Goal: Check status: Check status

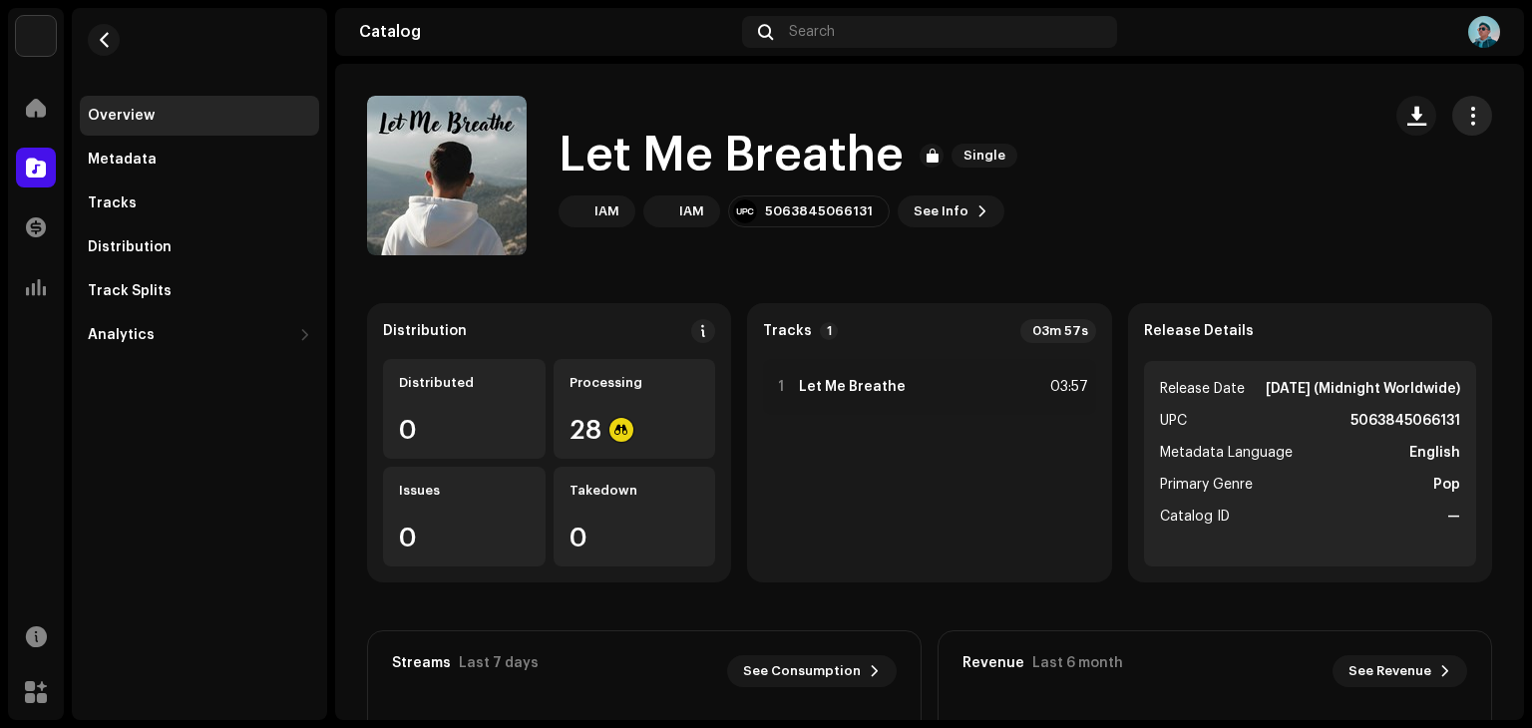
click at [1464, 117] on span "button" at bounding box center [1473, 116] width 19 height 16
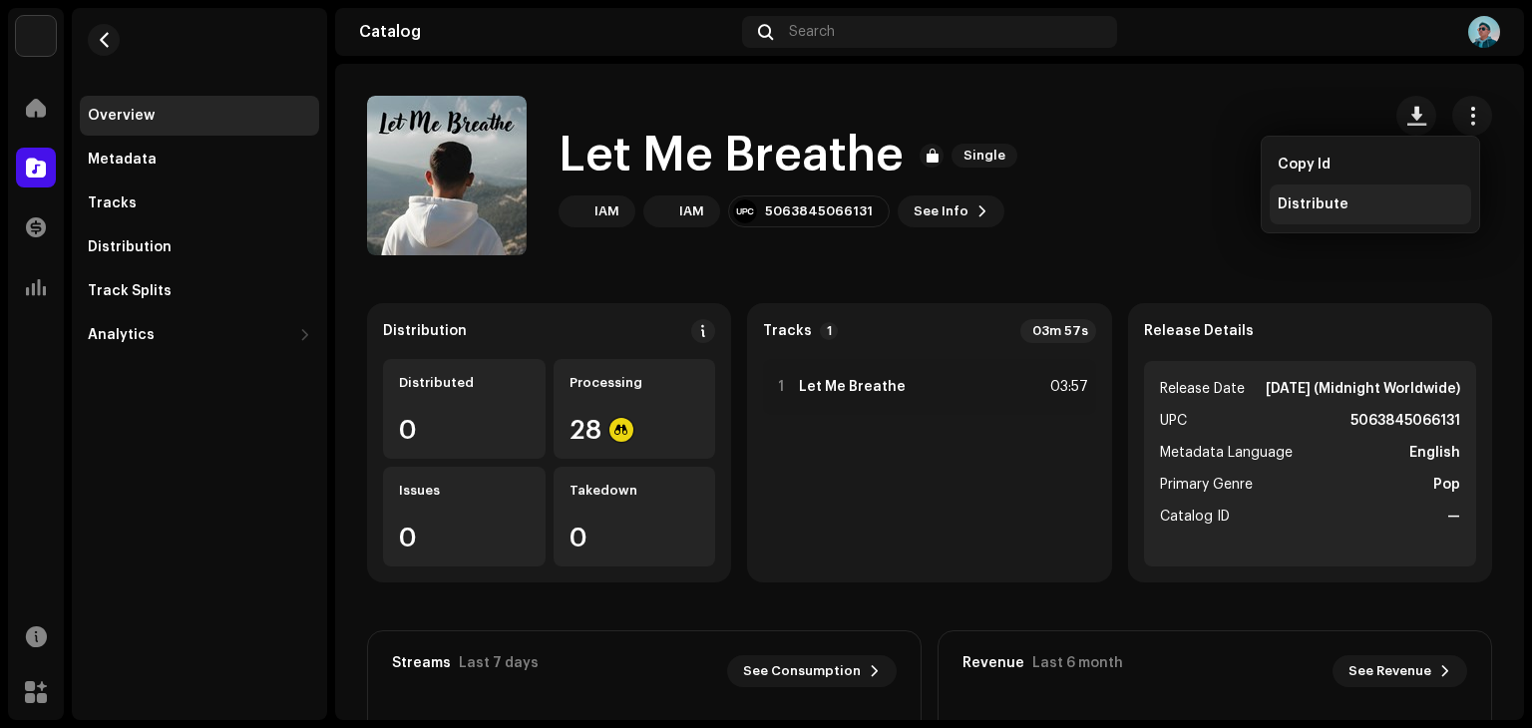
click at [1296, 204] on span "Distribute" at bounding box center [1313, 205] width 71 height 16
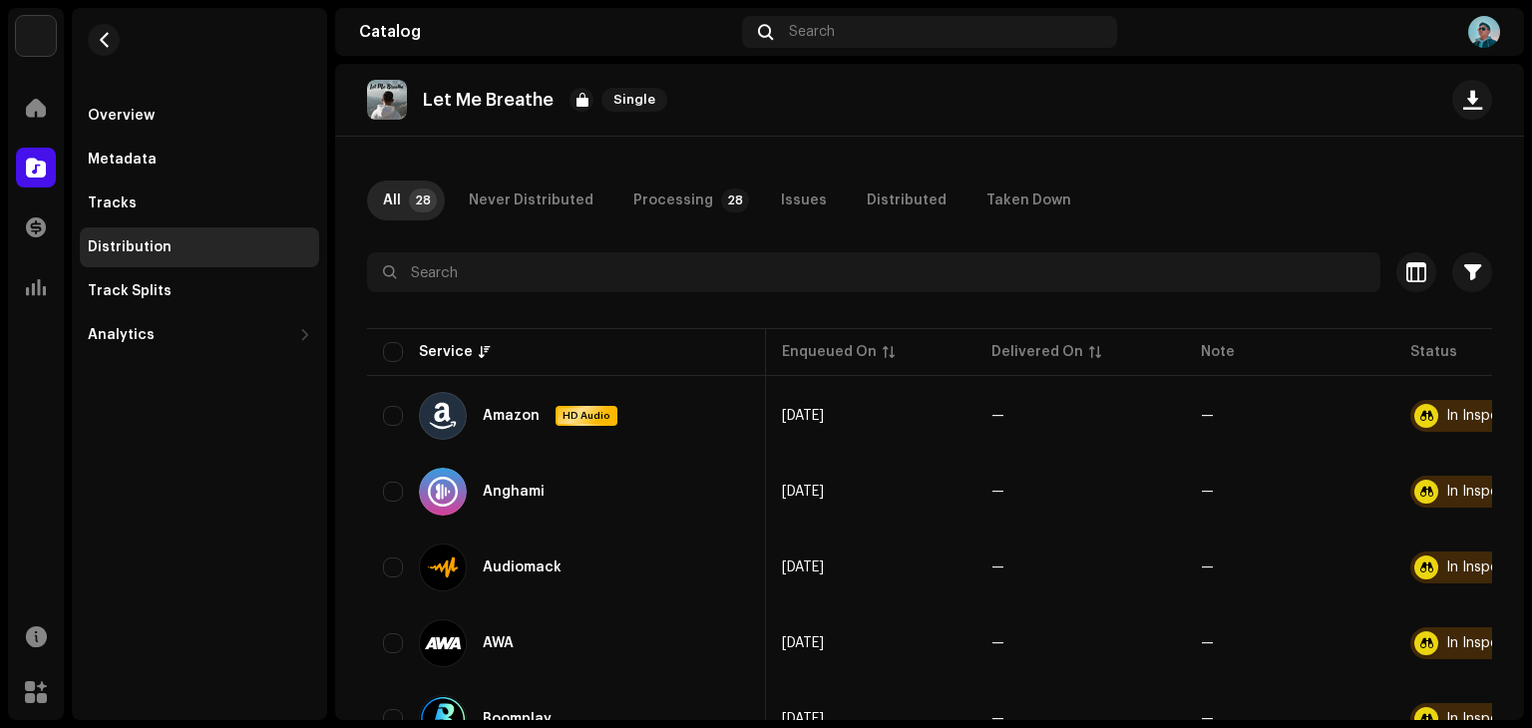
scroll to position [0, 124]
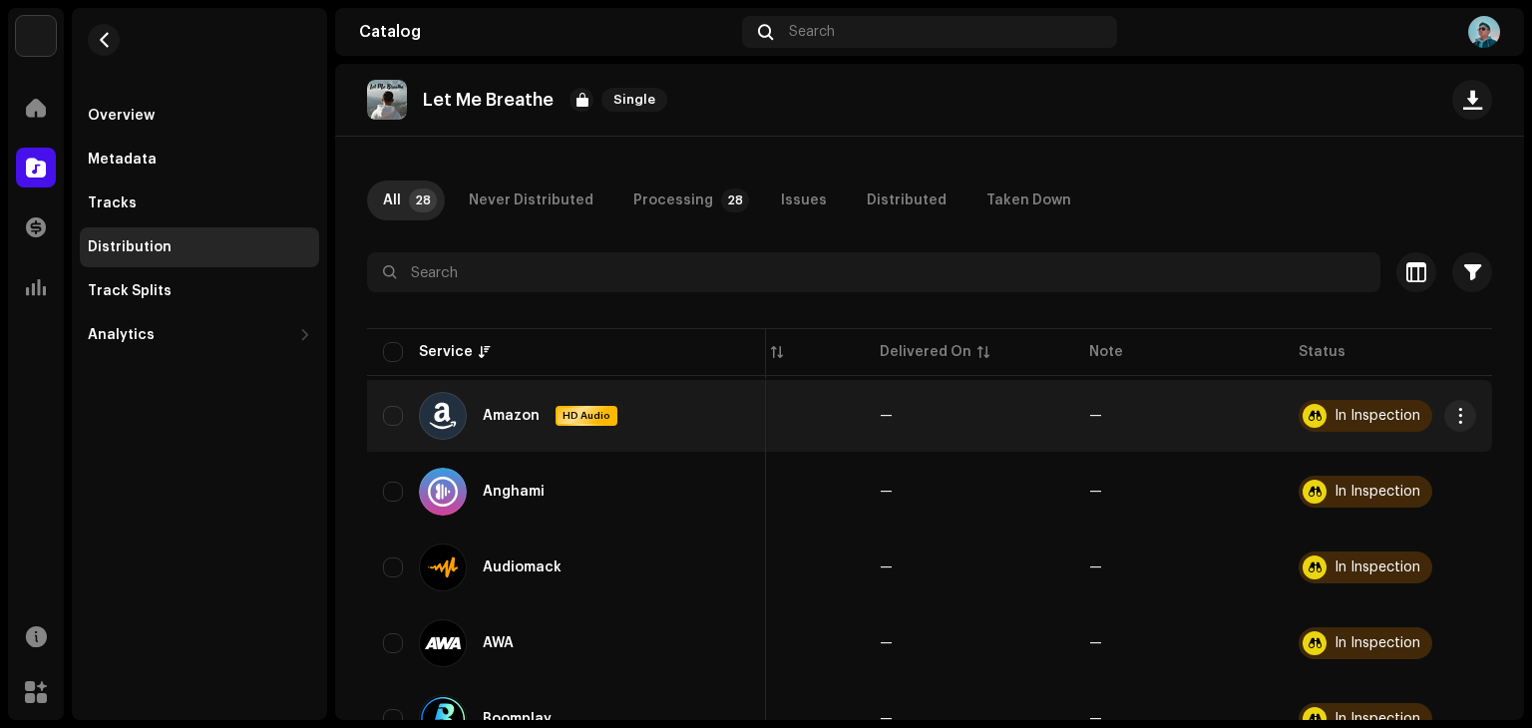
click at [1347, 420] on div "In Inspection" at bounding box center [1378, 416] width 86 height 14
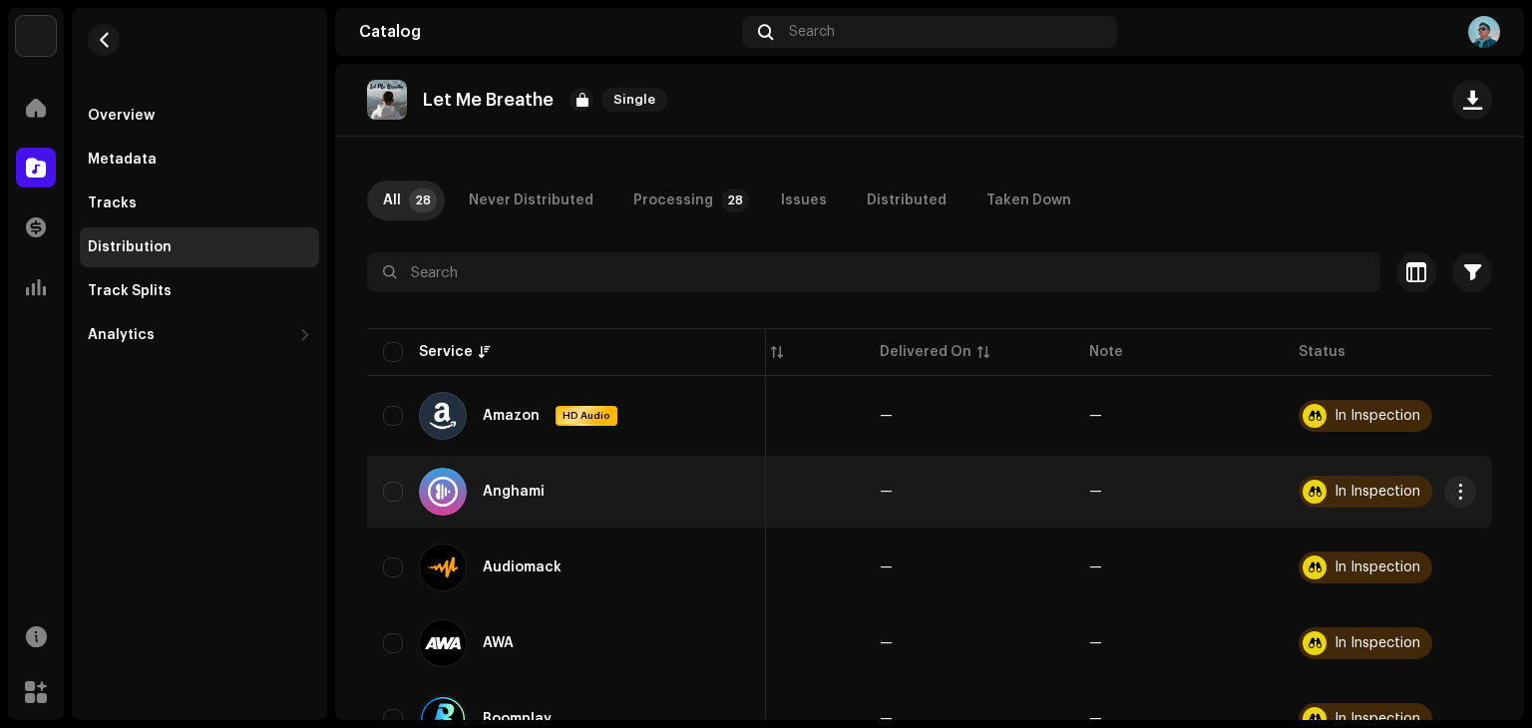
click at [1335, 496] on div "In Inspection" at bounding box center [1378, 492] width 86 height 14
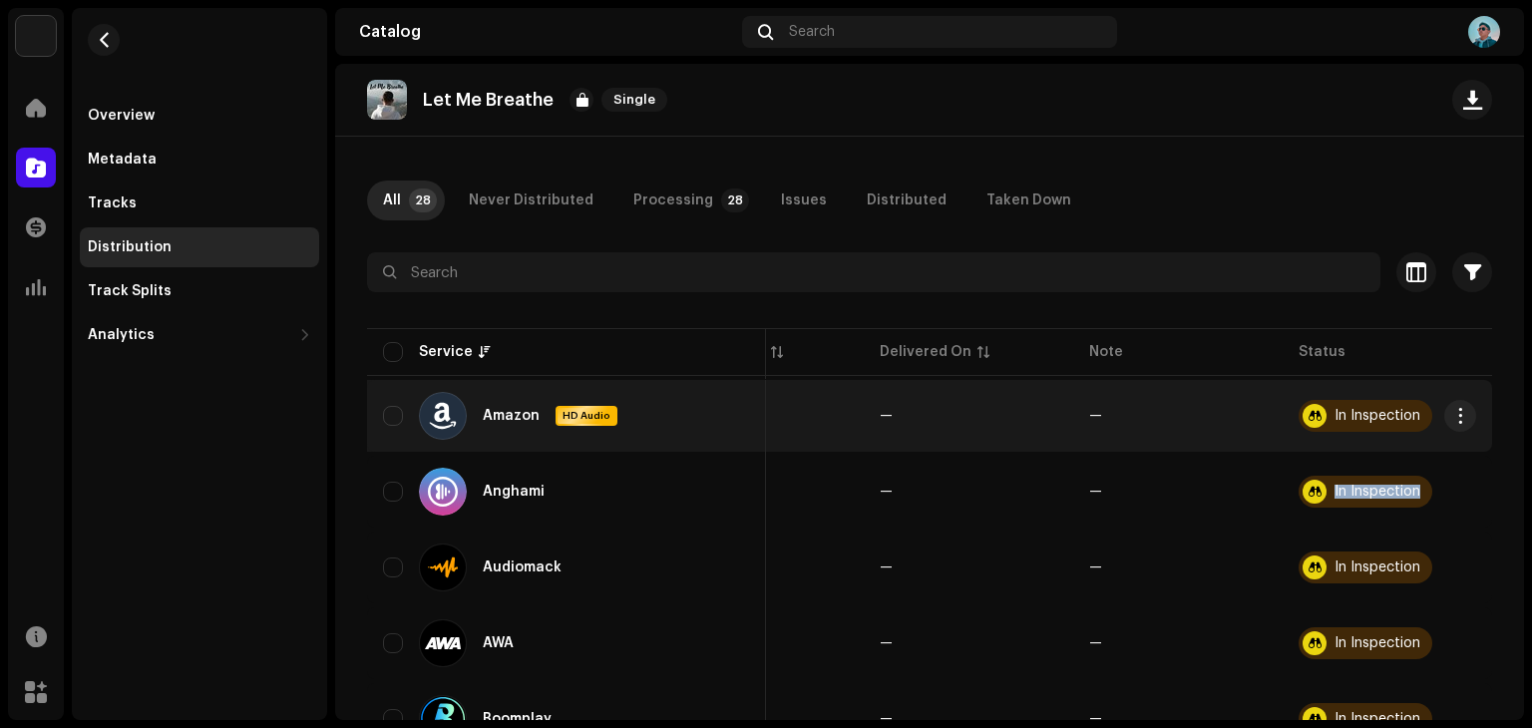
click at [1303, 416] on div at bounding box center [1315, 416] width 24 height 24
click at [1355, 416] on div "In Inspection" at bounding box center [1378, 416] width 86 height 14
click at [1454, 418] on span "button" at bounding box center [1461, 416] width 15 height 16
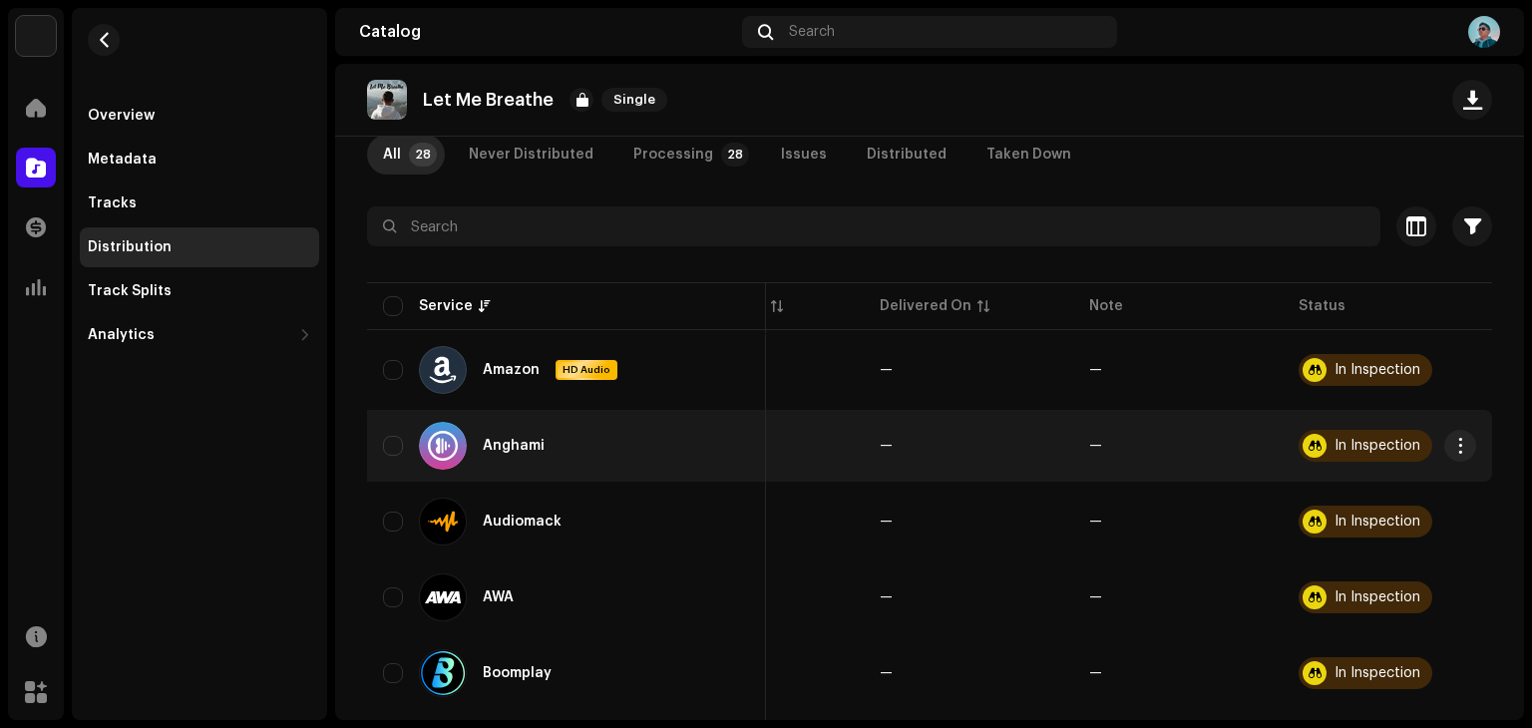
scroll to position [0, 0]
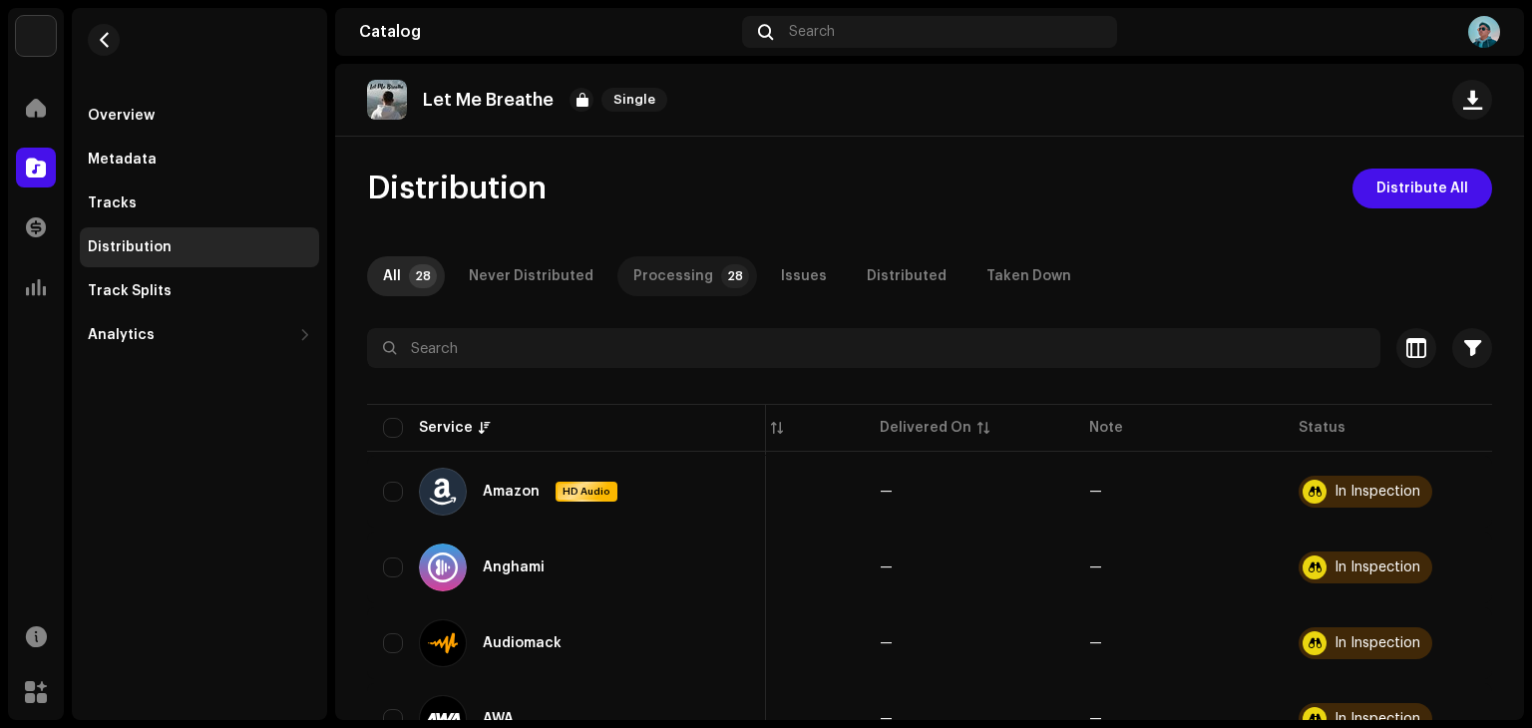
click at [668, 272] on div "Processing" at bounding box center [674, 276] width 80 height 40
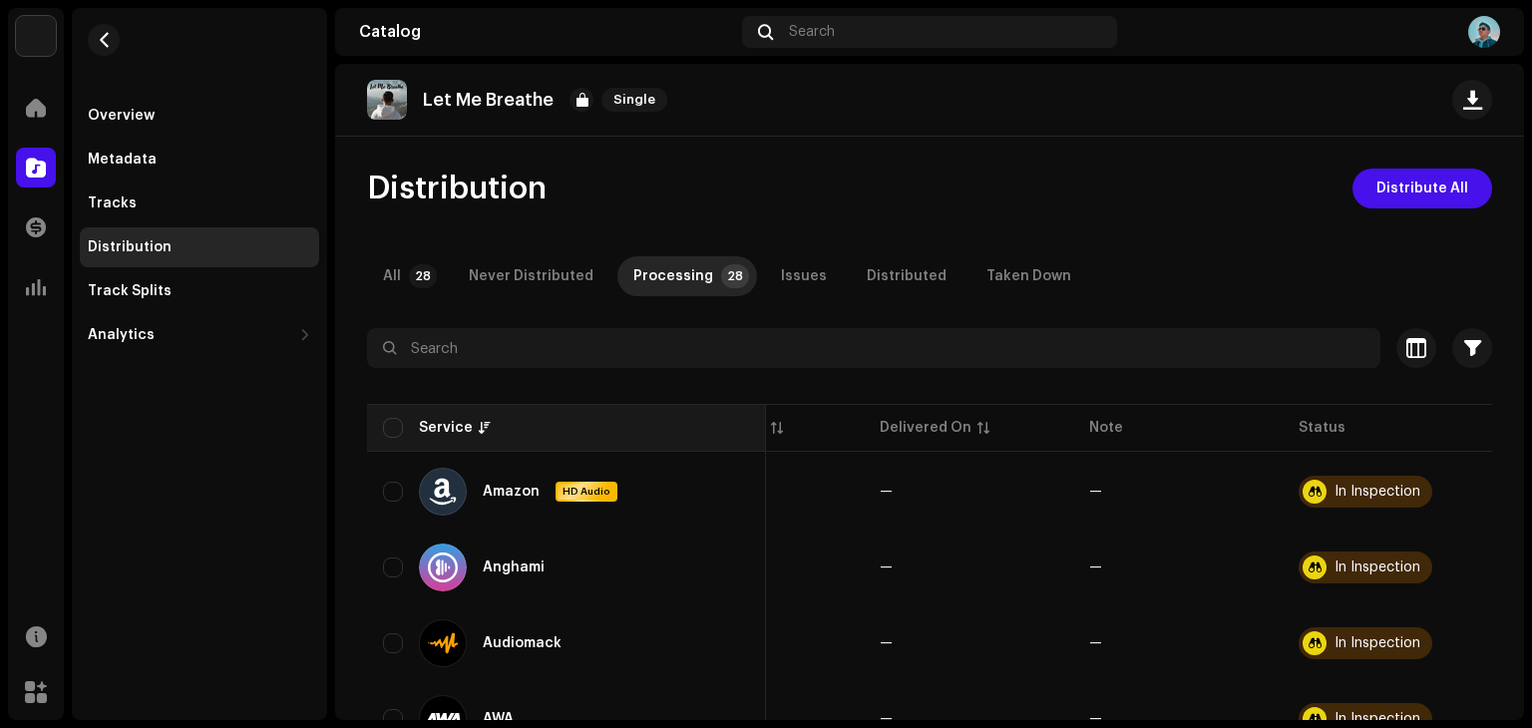
click at [403, 420] on div "Service" at bounding box center [566, 428] width 367 height 20
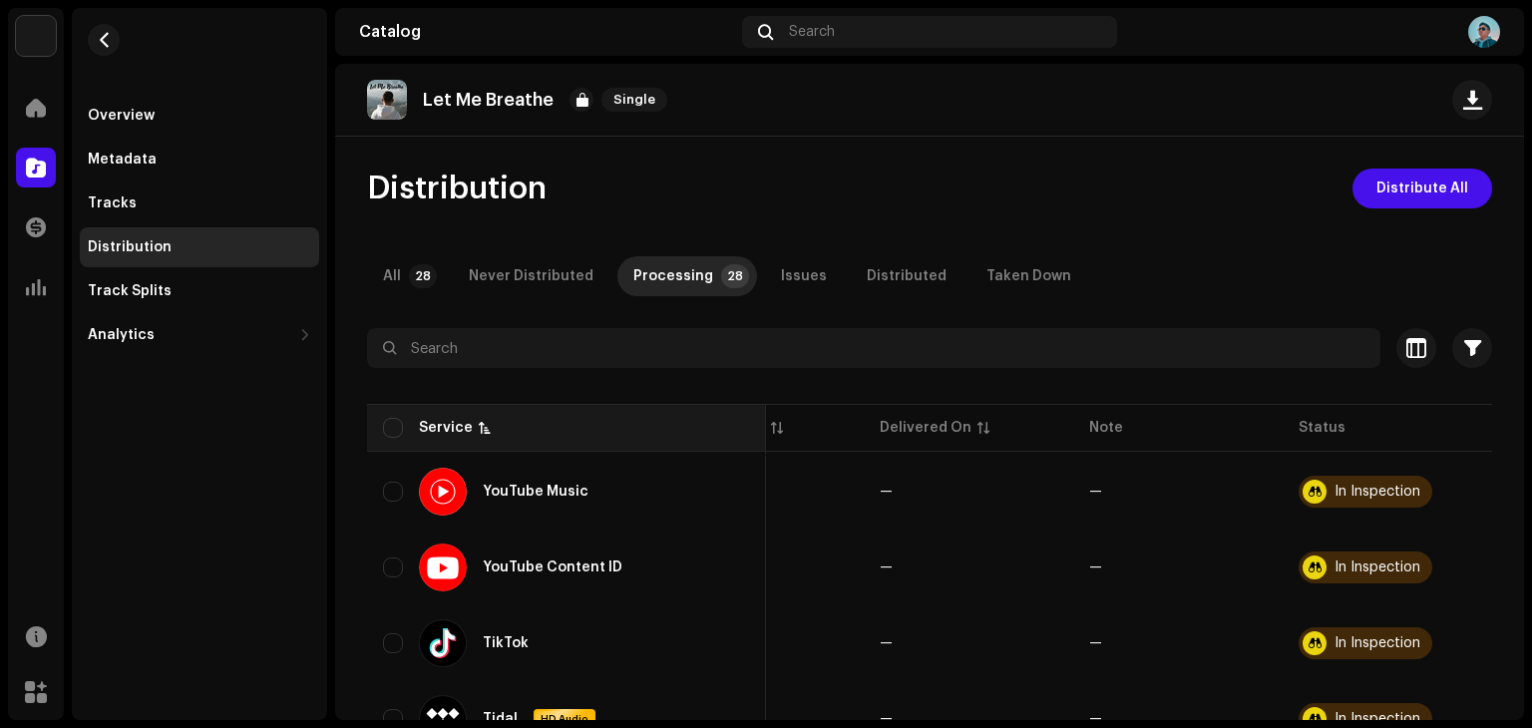
click at [427, 418] on div "Service" at bounding box center [446, 428] width 54 height 20
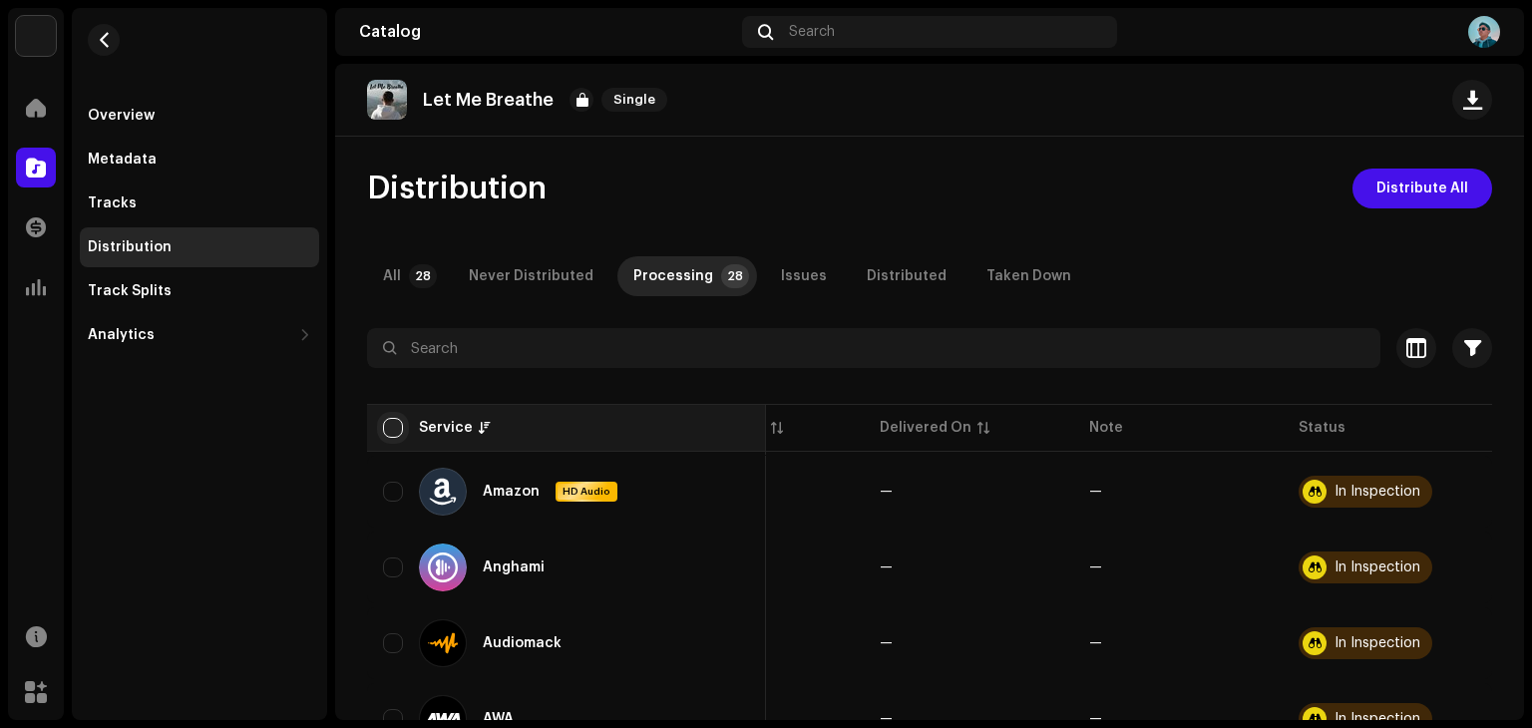
click at [398, 424] on input "checkbox" at bounding box center [393, 428] width 20 height 20
checkbox input "true"
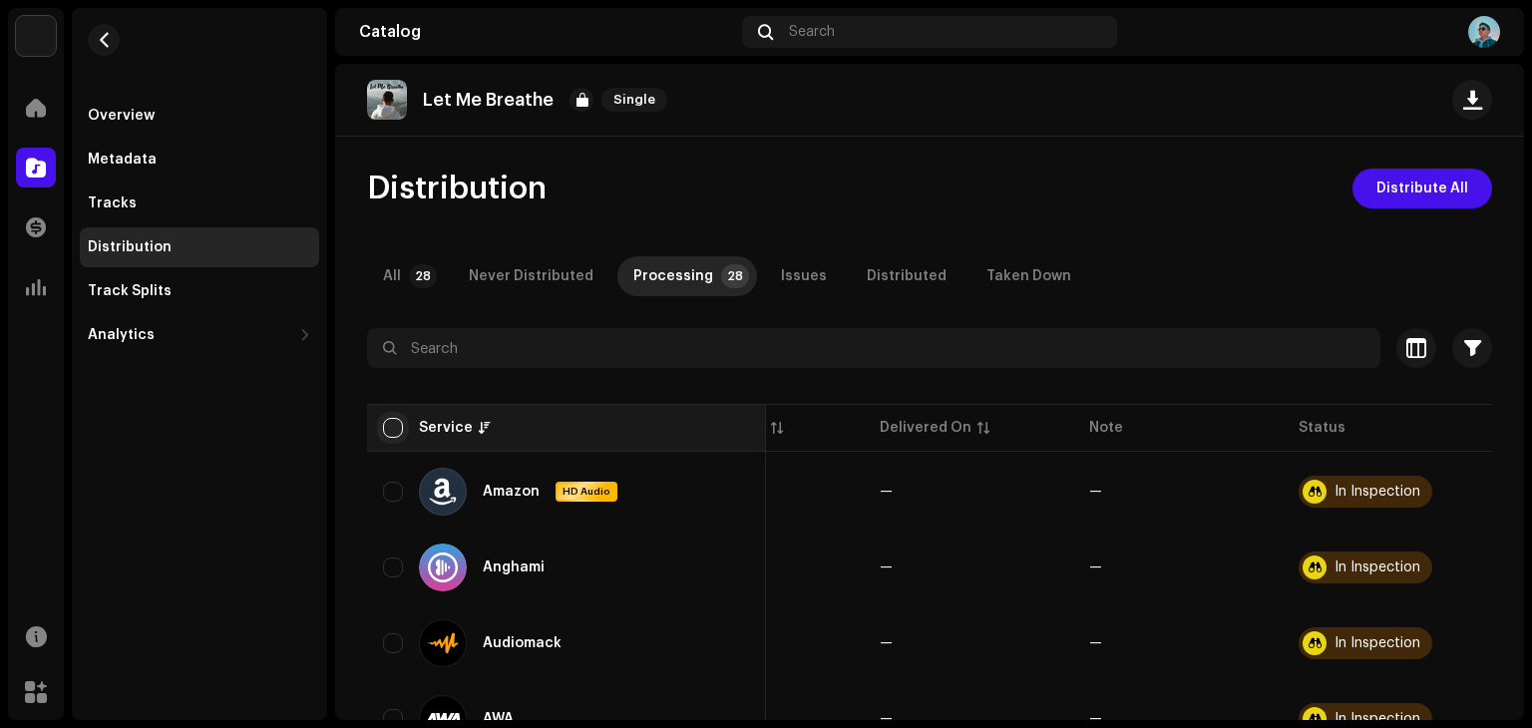
checkbox input "true"
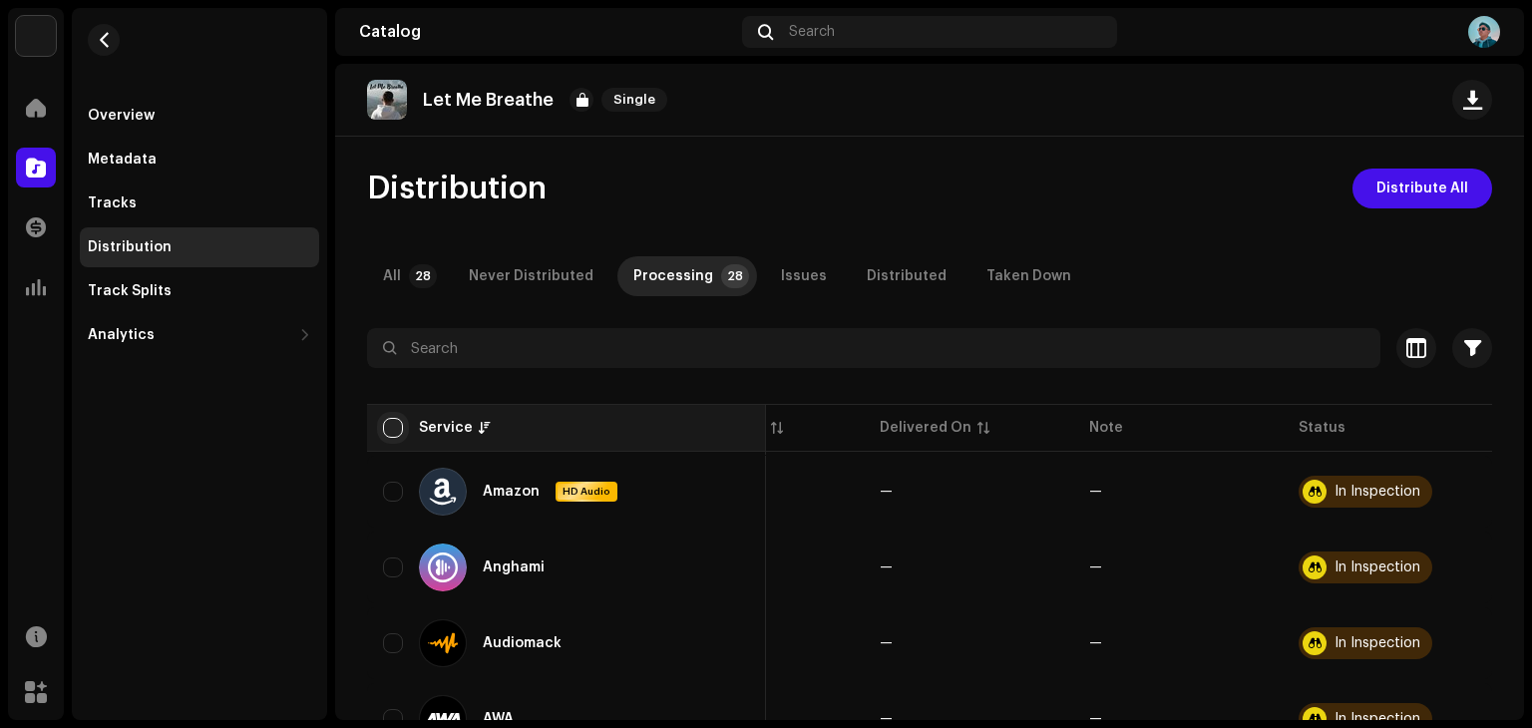
checkbox input "true"
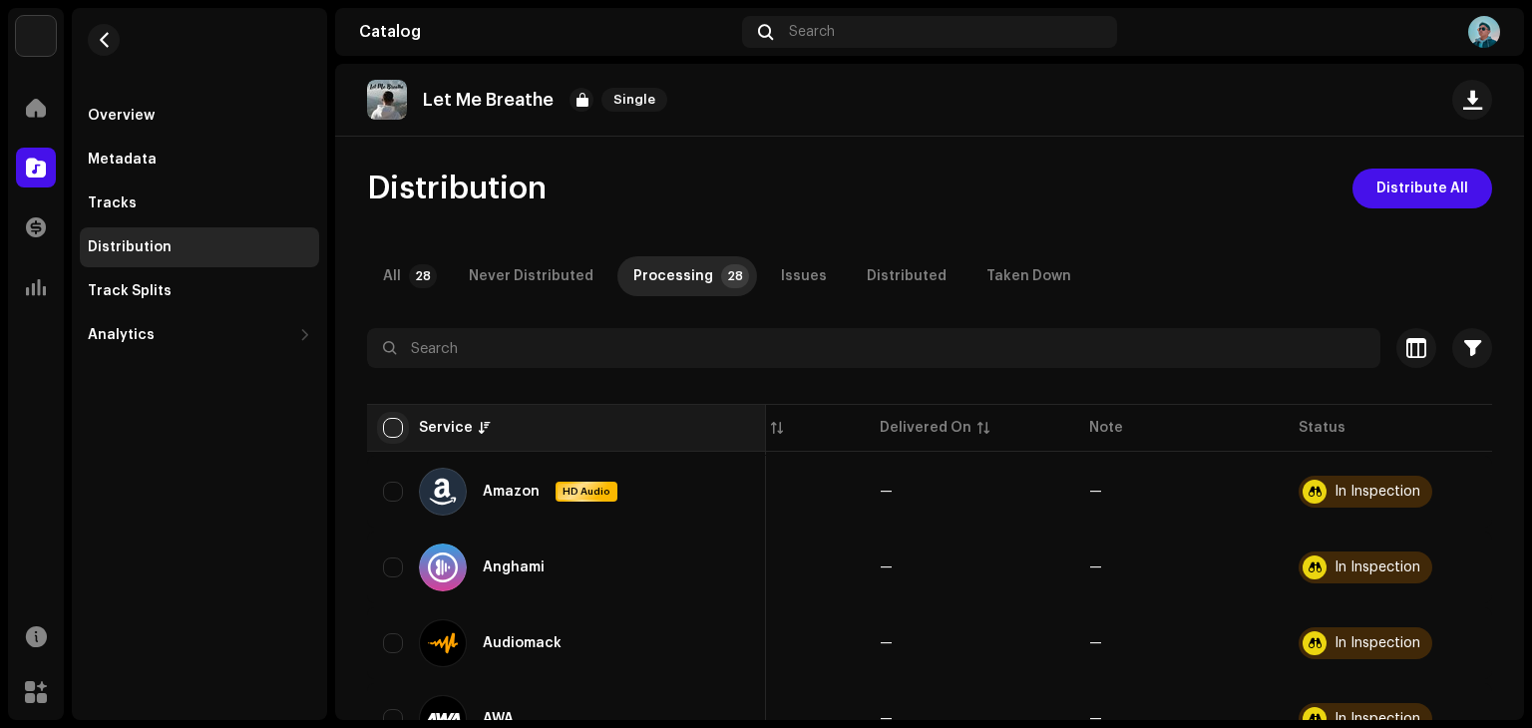
checkbox input "true"
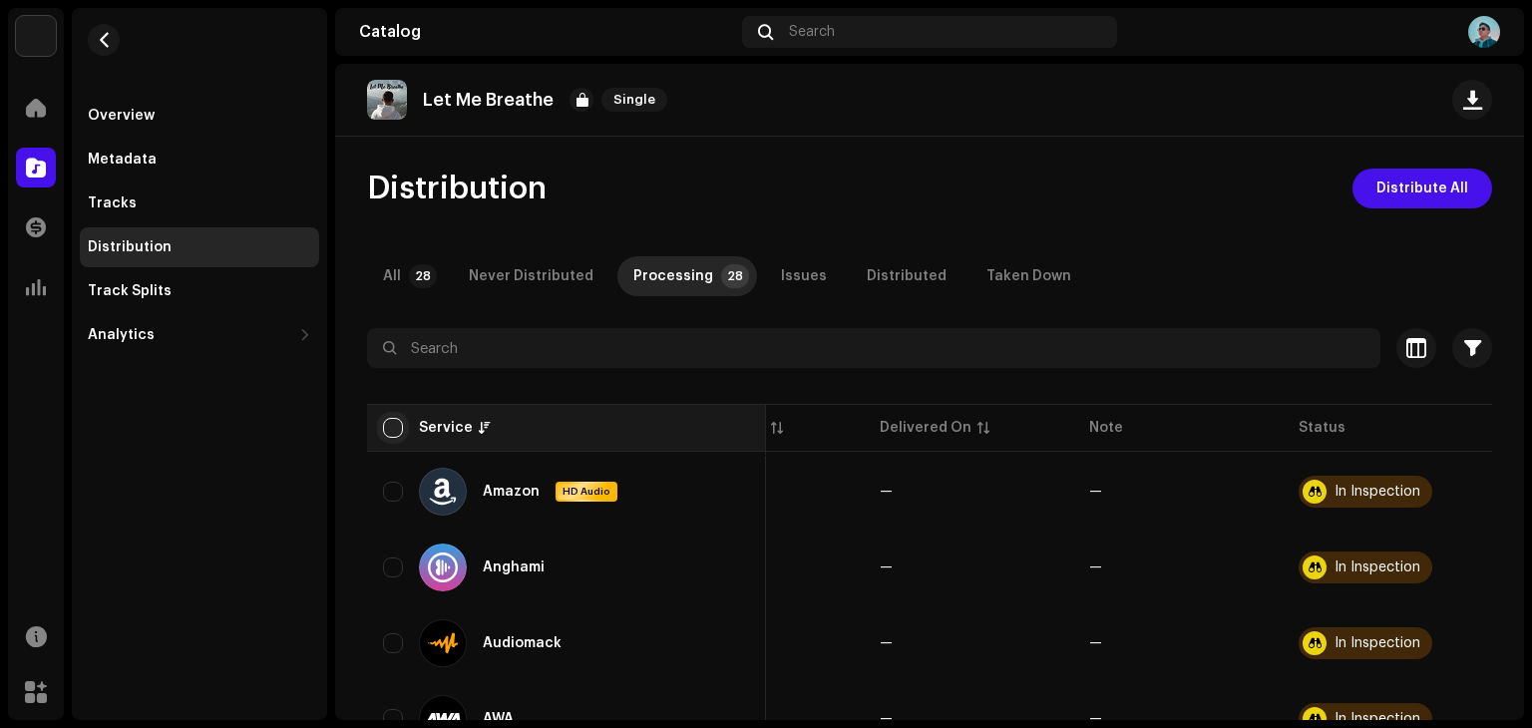
checkbox input "true"
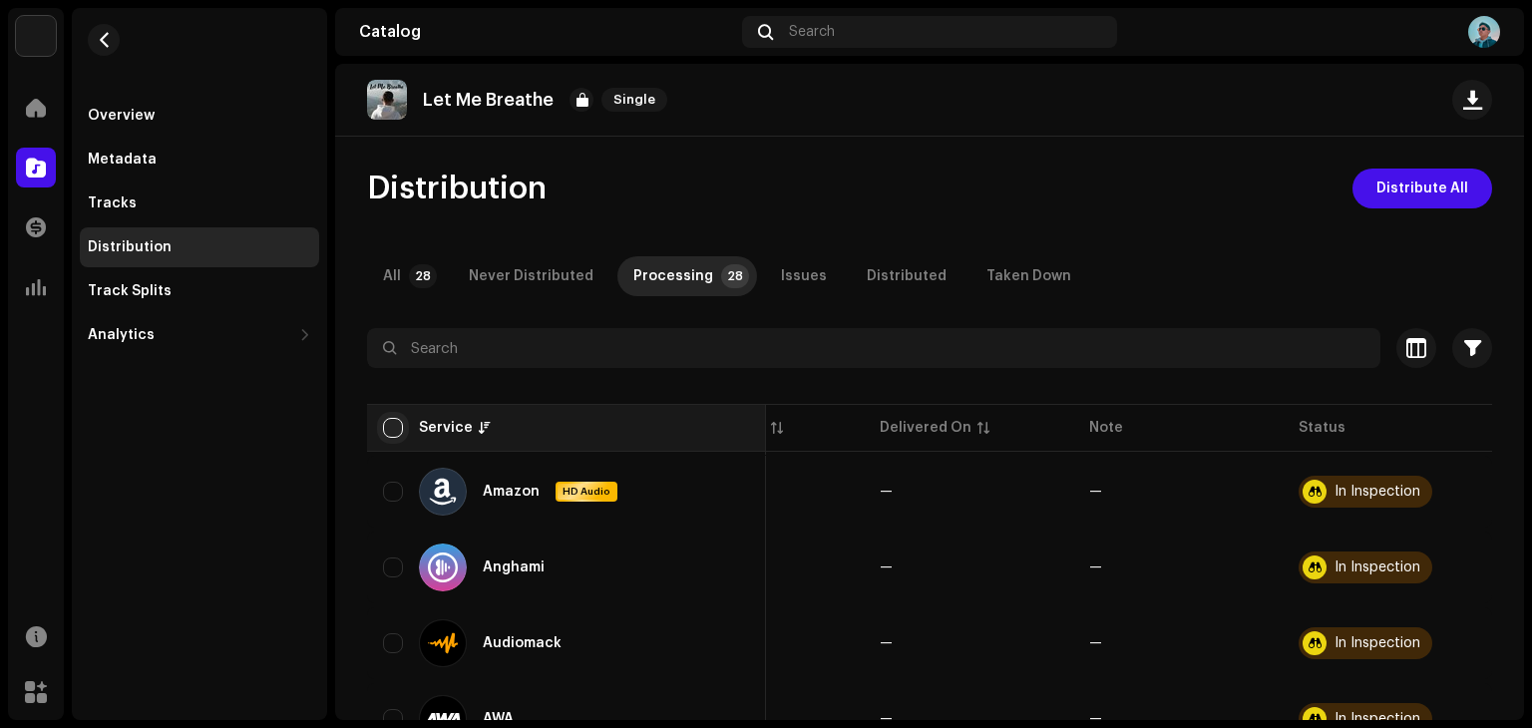
checkbox input "true"
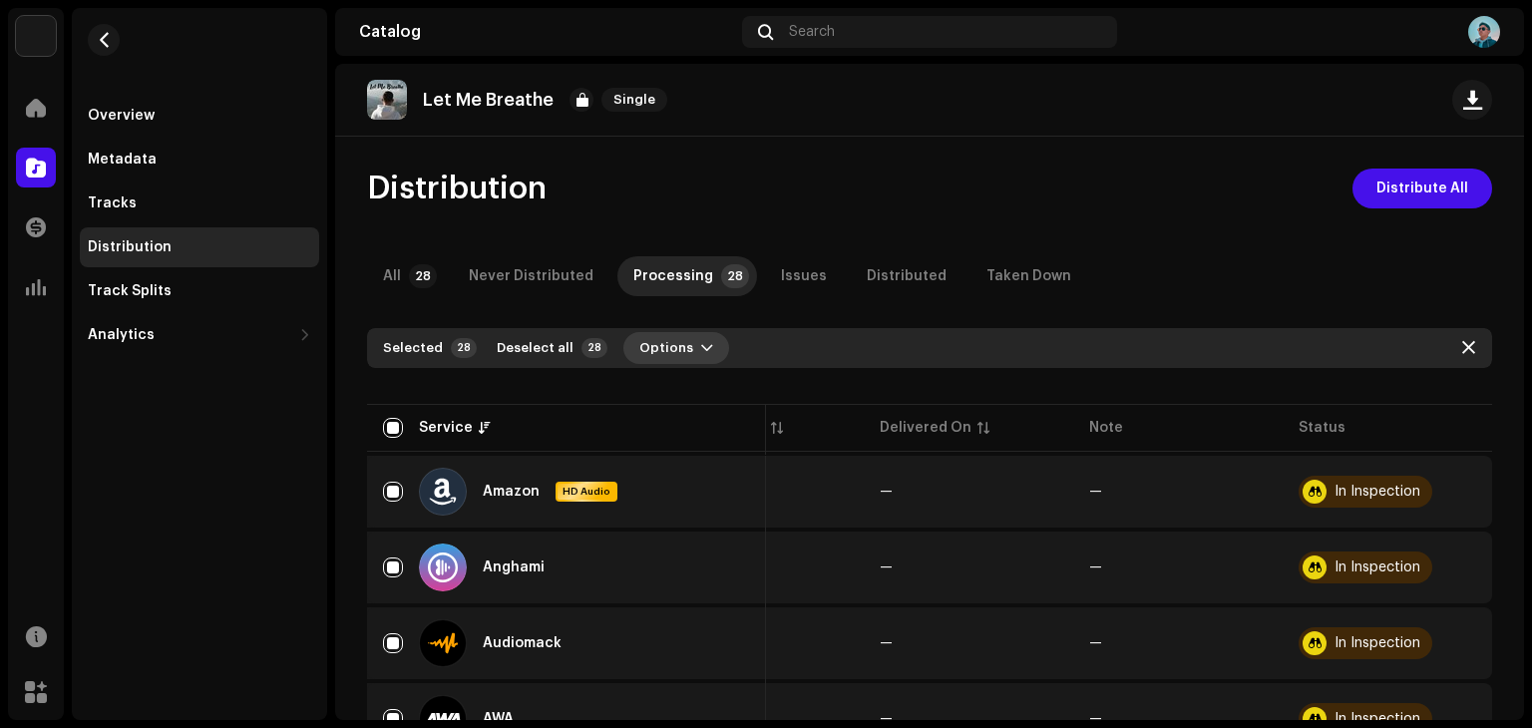
click at [680, 355] on button "Options" at bounding box center [677, 348] width 106 height 32
click at [686, 356] on button "Options" at bounding box center [677, 348] width 106 height 32
click at [1462, 328] on div "Selected 28 Deselect all 28 Options" at bounding box center [929, 348] width 1125 height 40
click at [1463, 346] on span "button" at bounding box center [1469, 348] width 13 height 16
checkbox input "false"
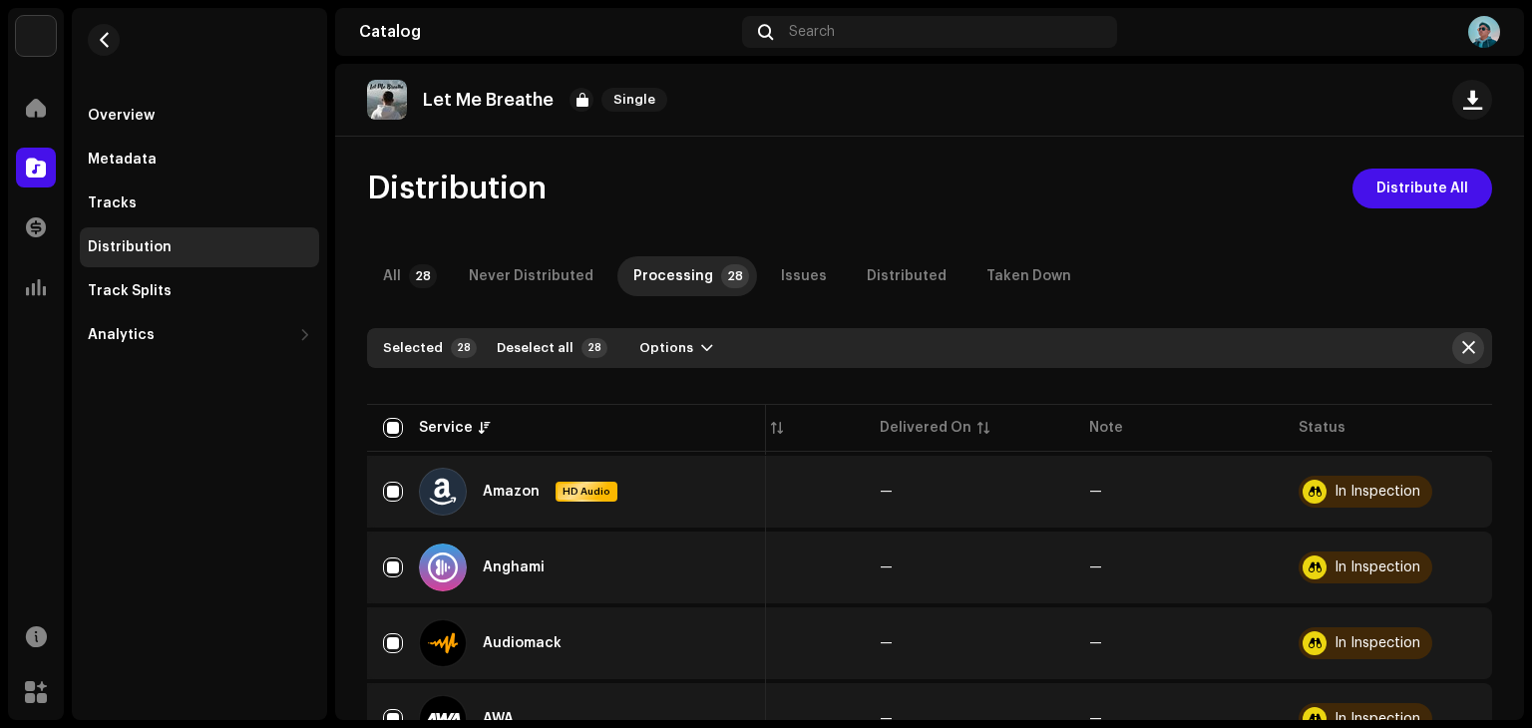
checkbox input "false"
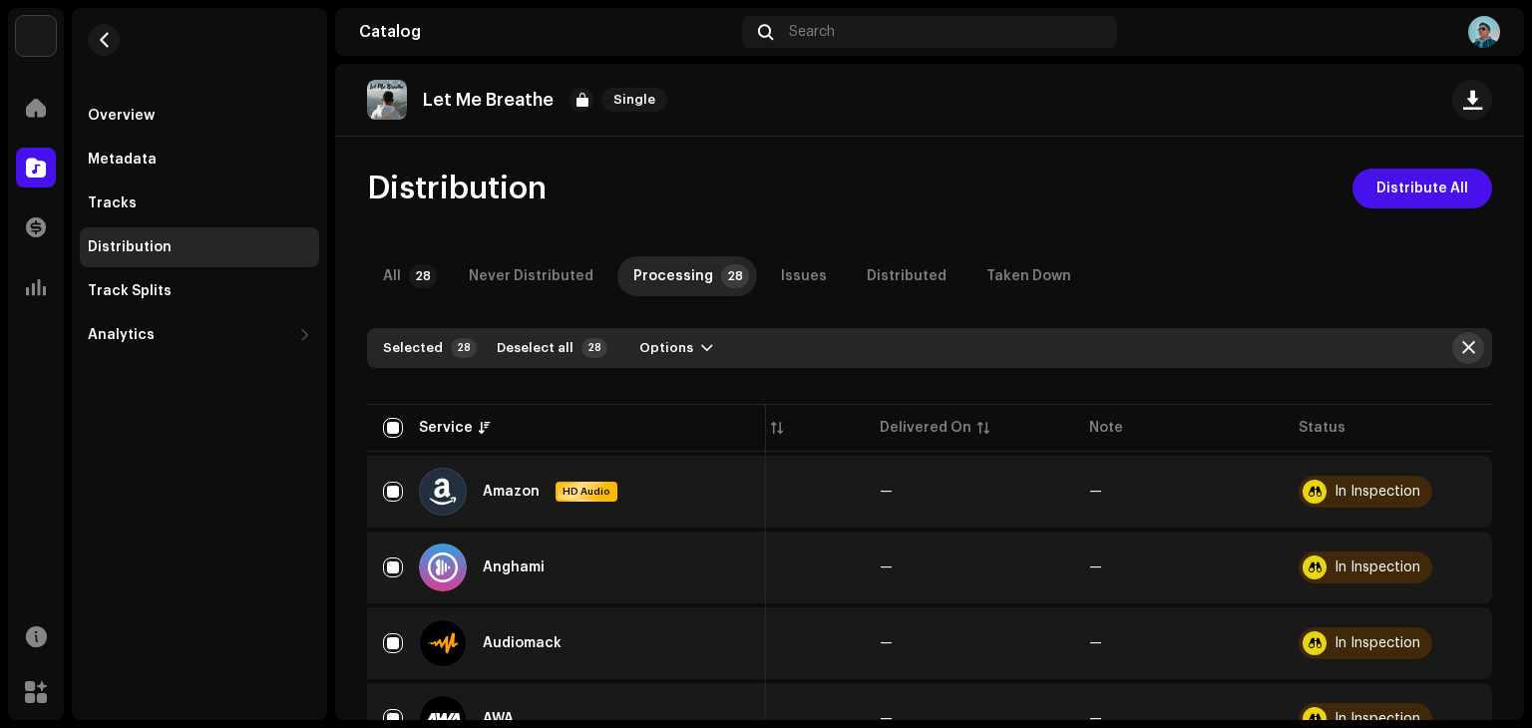
checkbox input "false"
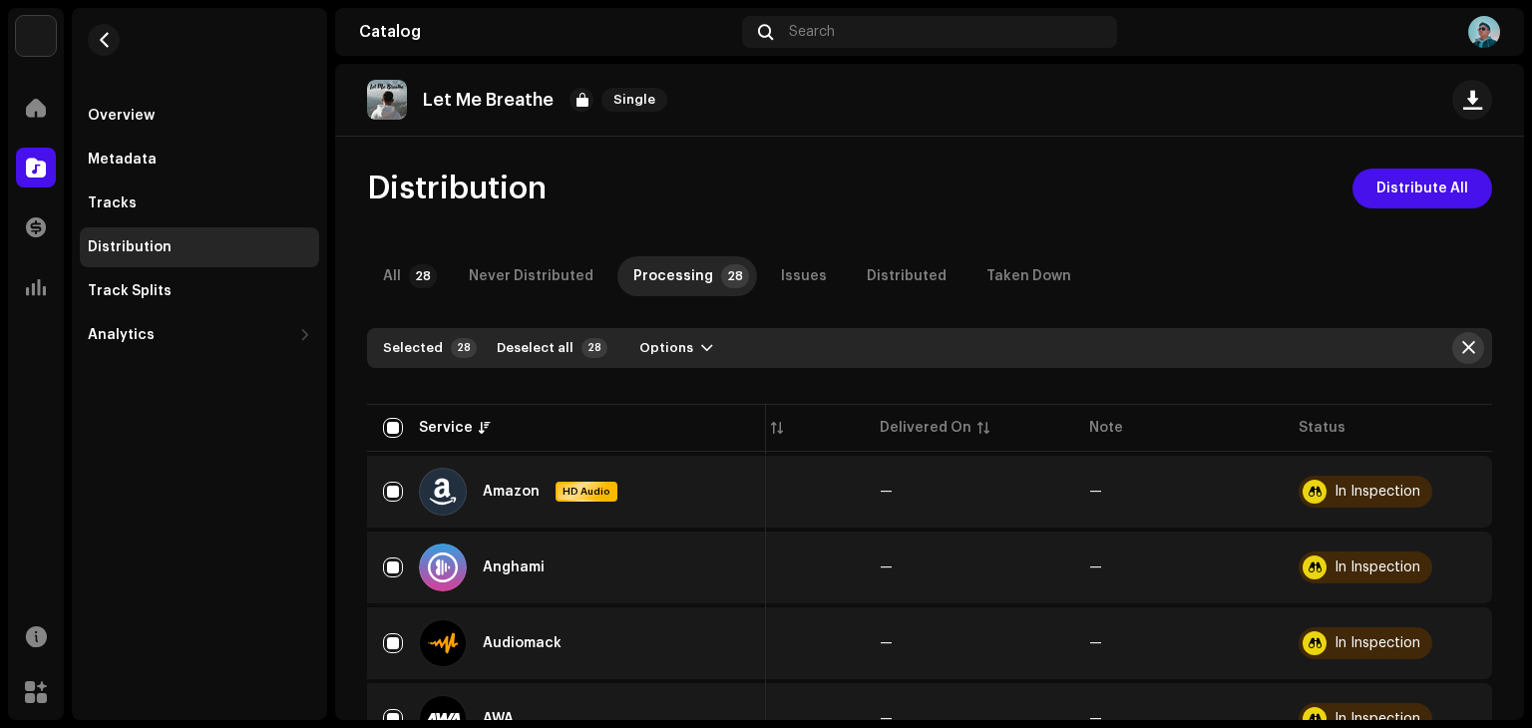
checkbox input "false"
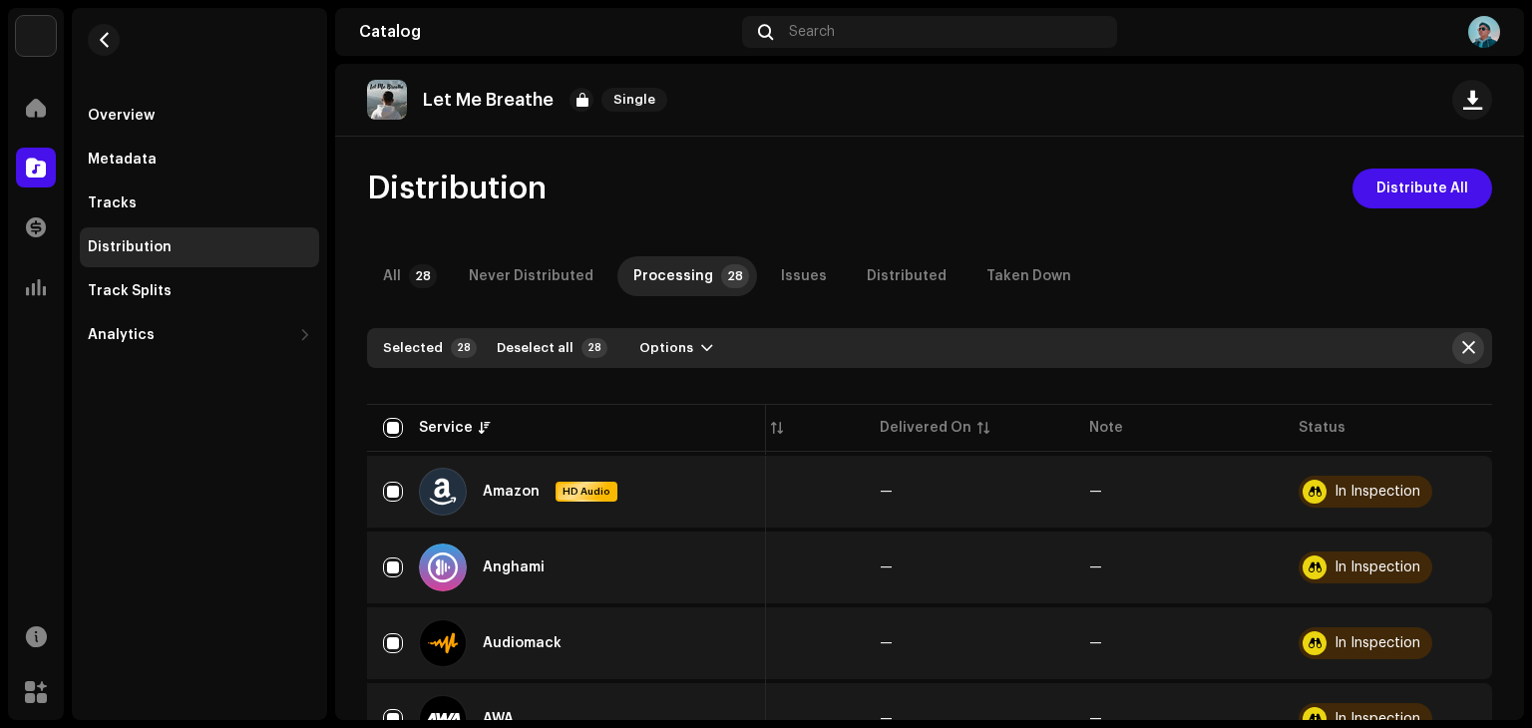
checkbox input "false"
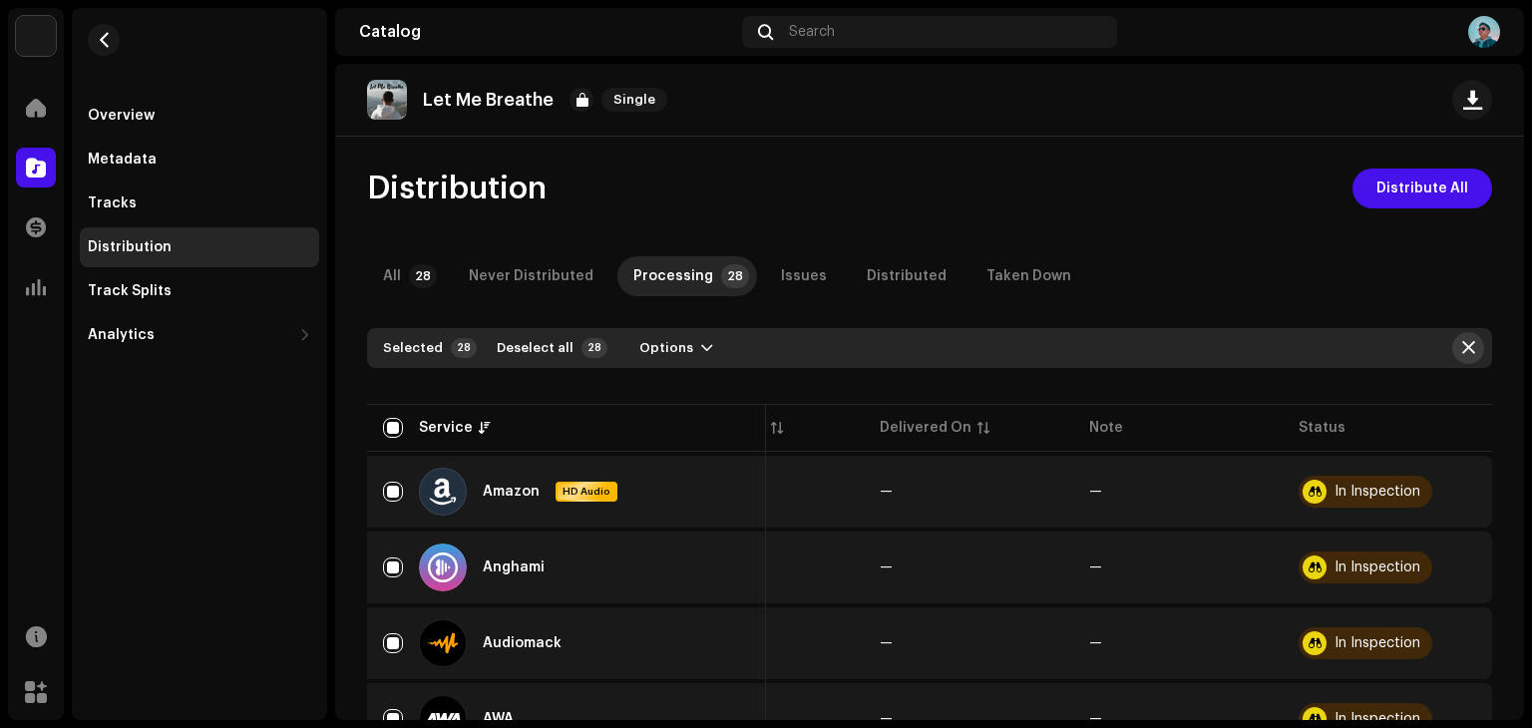
checkbox input "false"
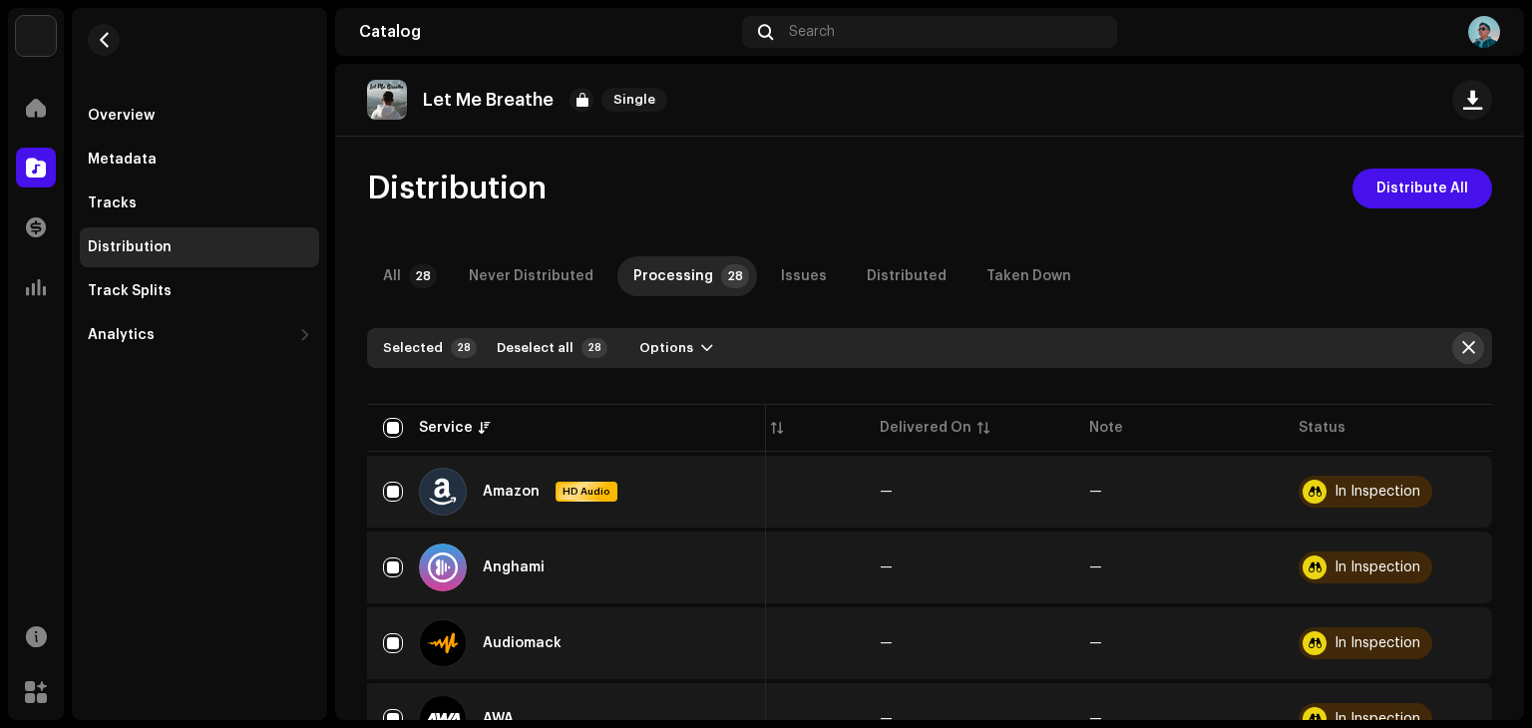
checkbox input "false"
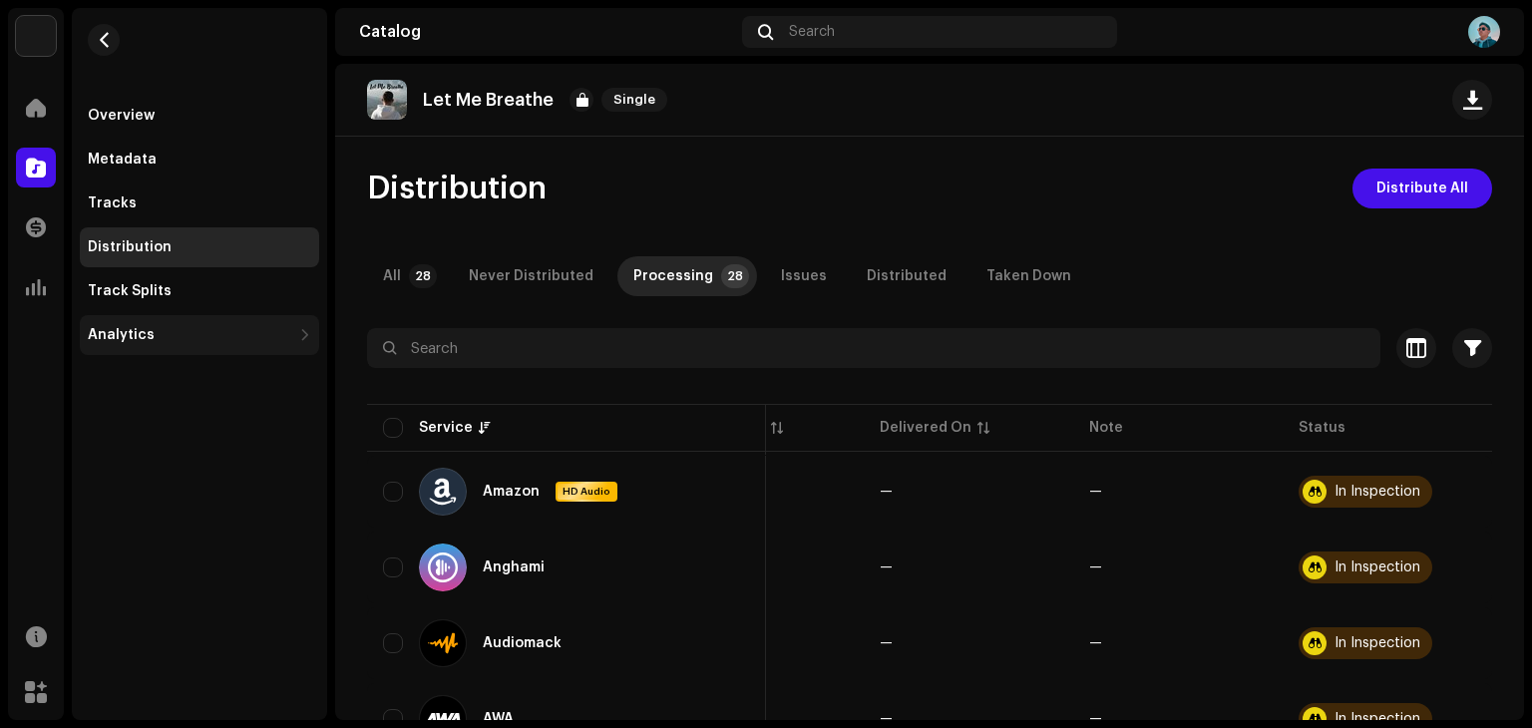
click at [227, 324] on div "Analytics" at bounding box center [199, 335] width 239 height 40
click at [270, 340] on div "Analytics" at bounding box center [190, 335] width 204 height 16
click at [36, 221] on span at bounding box center [36, 227] width 20 height 16
click at [40, 230] on span at bounding box center [36, 227] width 20 height 16
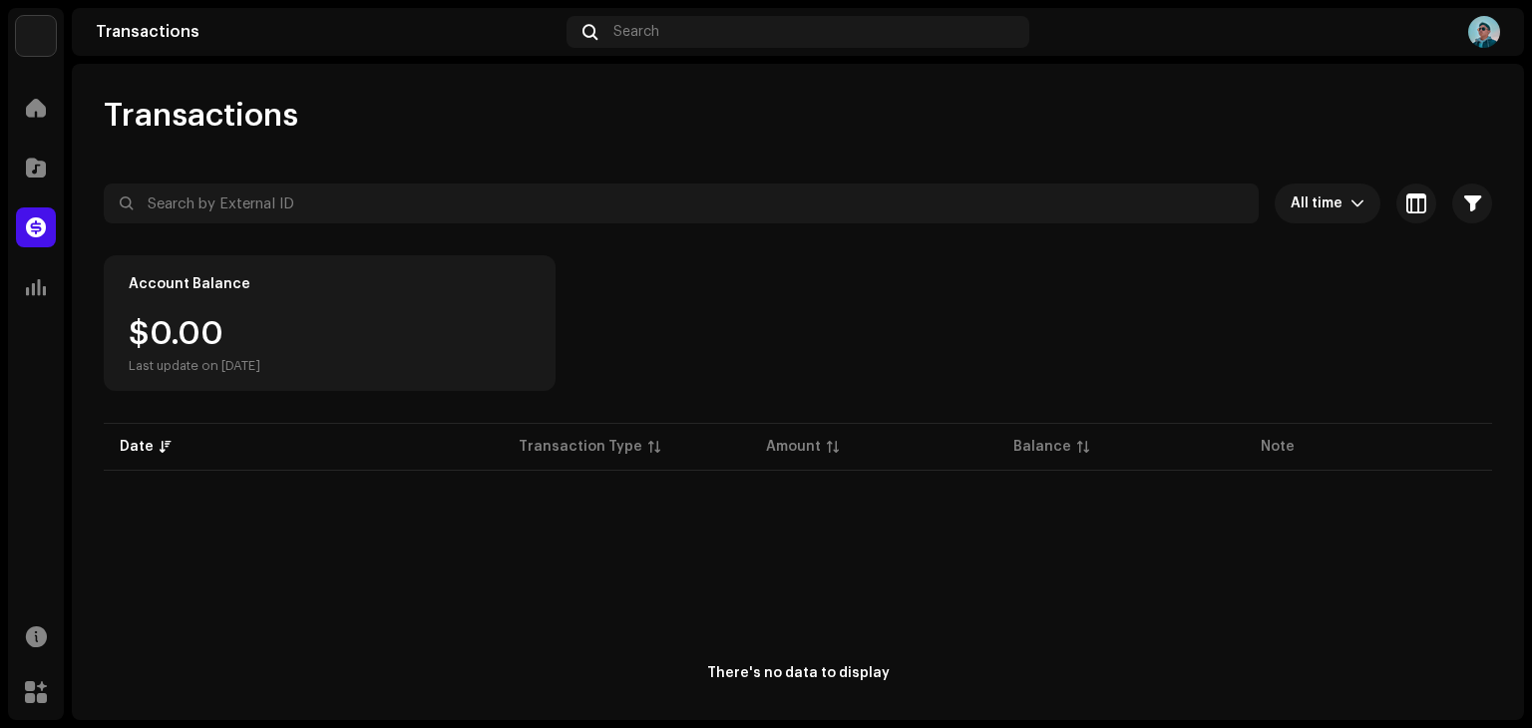
scroll to position [154, 0]
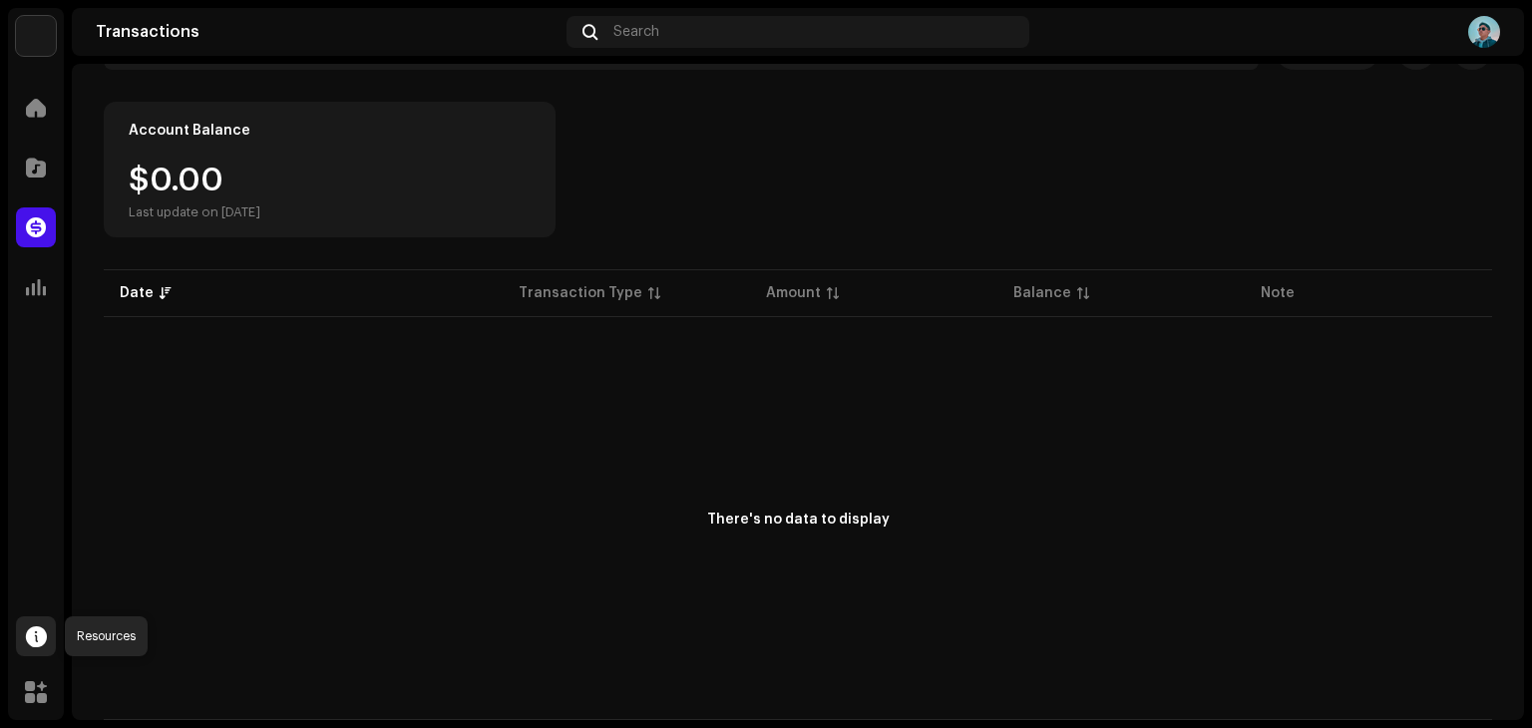
click at [35, 636] on span at bounding box center [36, 637] width 21 height 16
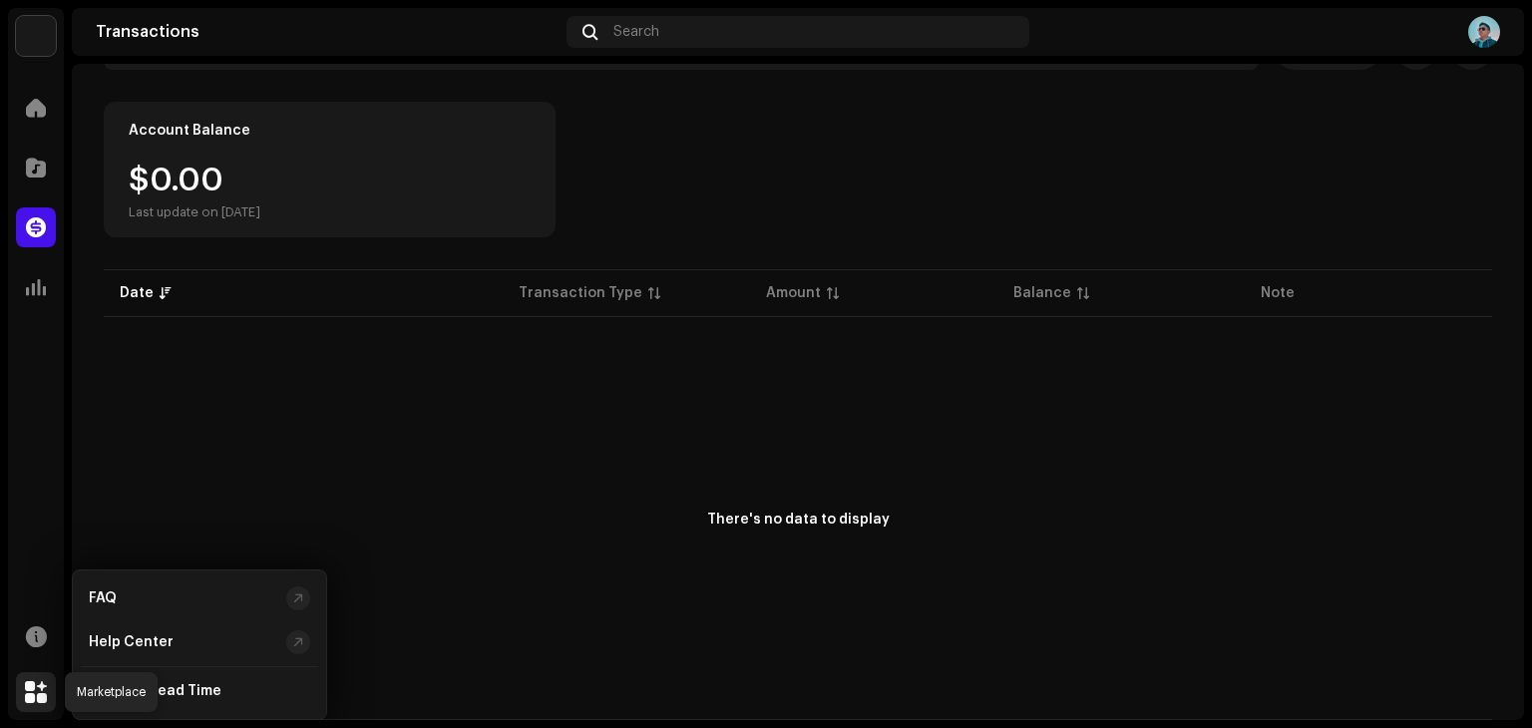
click at [36, 697] on span at bounding box center [36, 692] width 22 height 16
